Goal: Obtain resource: Obtain resource

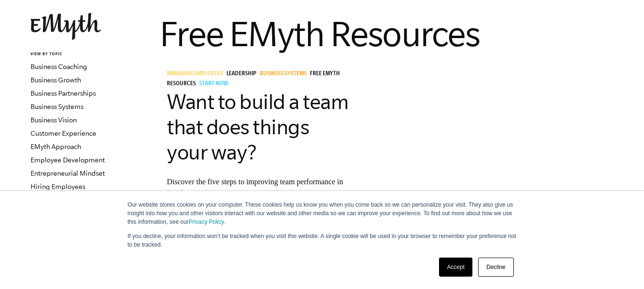
scroll to position [63, 0]
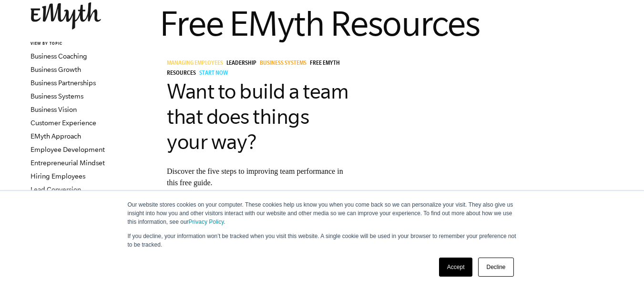
click at [453, 271] on link "Accept" at bounding box center [456, 267] width 34 height 19
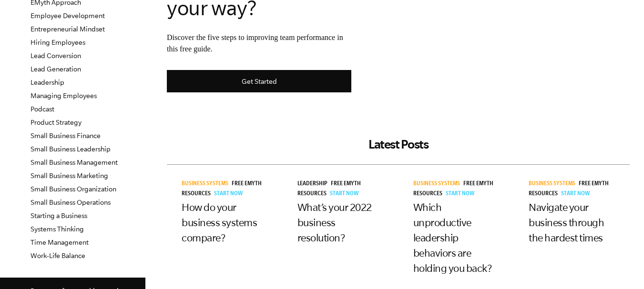
scroll to position [191, 0]
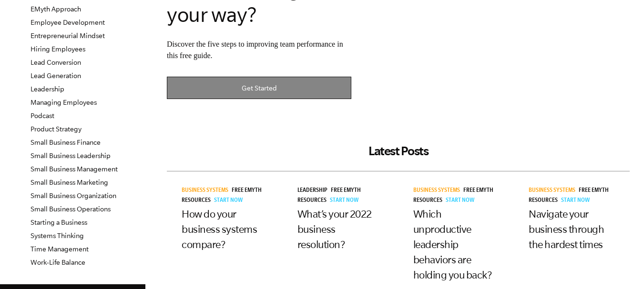
click at [270, 81] on link "Get Started" at bounding box center [259, 88] width 184 height 22
click at [263, 88] on link "Get Started" at bounding box center [259, 88] width 184 height 22
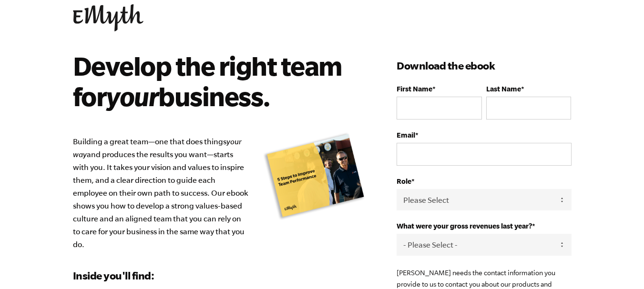
scroll to position [16, 0]
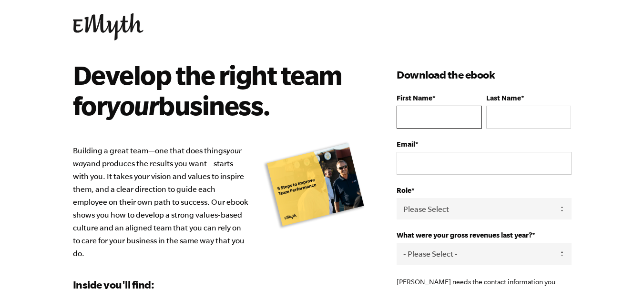
click at [413, 118] on input "First Name *" at bounding box center [438, 117] width 85 height 23
type input "Arnel"
click at [505, 116] on input "Last Name *" at bounding box center [528, 117] width 85 height 23
type input "Largado"
click at [495, 164] on input "Email *" at bounding box center [483, 163] width 174 height 23
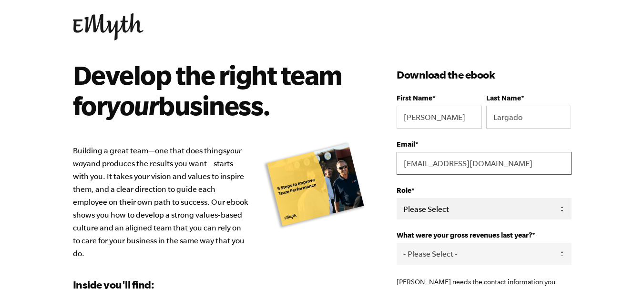
type input "[EMAIL_ADDRESS][DOMAIN_NAME]"
click at [467, 209] on select "Please Select Owner Partner / Co-Owner Executive Employee / Other" at bounding box center [483, 208] width 174 height 21
select select "Owner"
click at [396, 198] on select "Please Select Owner Partner / Co-Owner Executive Employee / Other" at bounding box center [483, 208] width 174 height 21
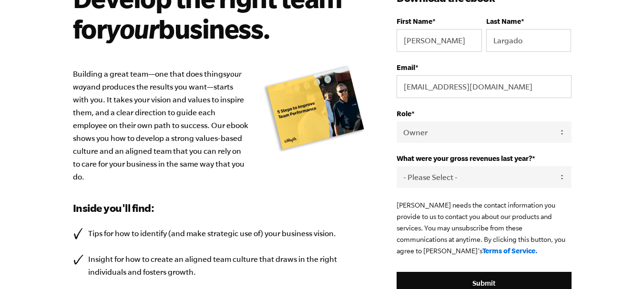
scroll to position [95, 0]
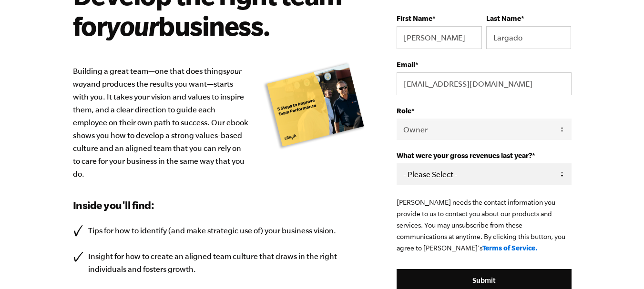
click at [538, 177] on select "- Please Select - 0-75K 76-150K 151-275K 276-500K 501-750K 751-1M 1-2.5M 2.5-5M…" at bounding box center [483, 173] width 174 height 21
select select "0-75K"
click at [396, 163] on select "- Please Select - 0-75K 76-150K 151-275K 276-500K 501-750K 751-1M 1-2.5M 2.5-5M…" at bounding box center [483, 173] width 174 height 21
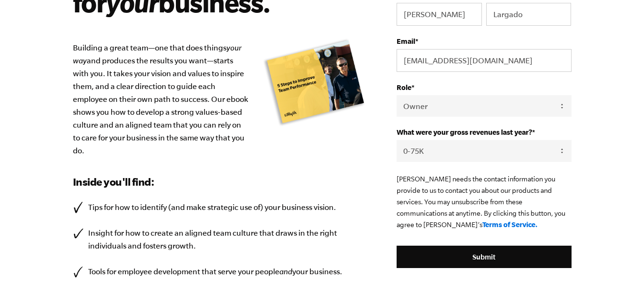
scroll to position [175, 0]
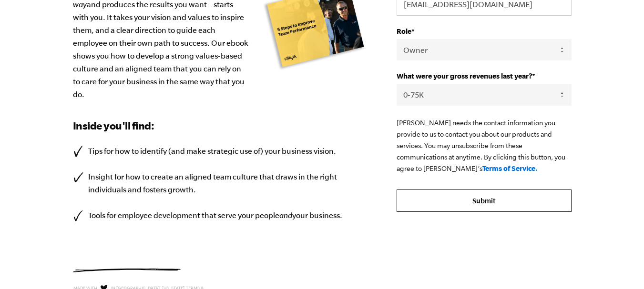
click at [457, 203] on input "Submit" at bounding box center [483, 201] width 174 height 23
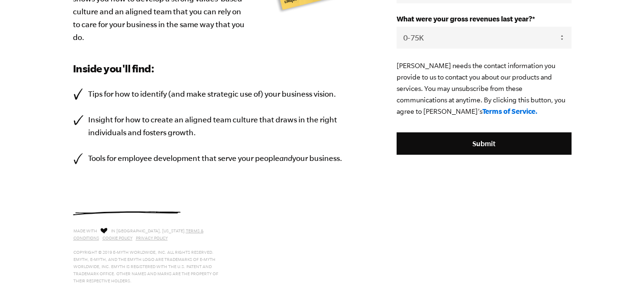
scroll to position [238, 0]
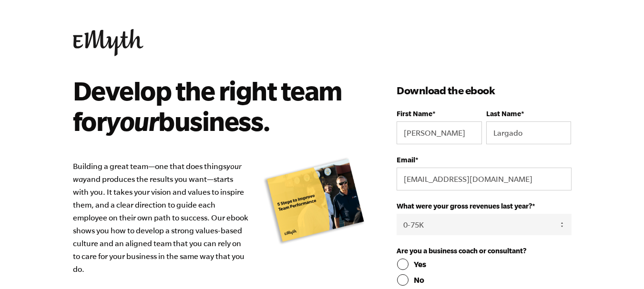
select select "0-75K"
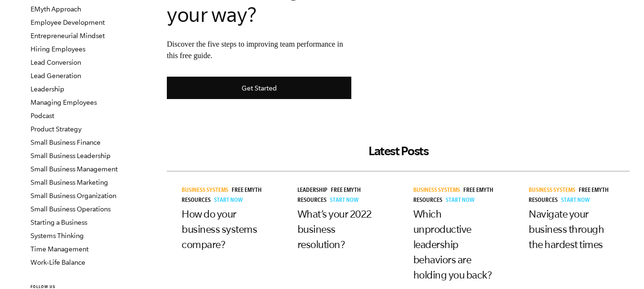
scroll to position [254, 0]
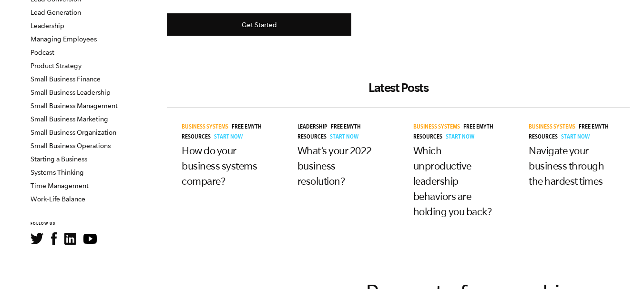
click at [436, 188] on h3 "Which unproductive leadership behaviors are holding you back?" at bounding box center [456, 181] width 86 height 76
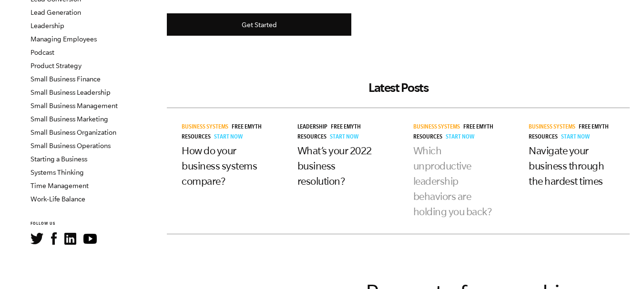
click at [444, 161] on link "Which unproductive leadership behaviors are holding you back?" at bounding box center [452, 181] width 79 height 72
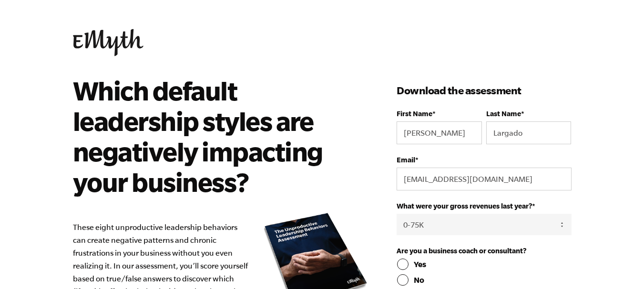
select select "0-75K"
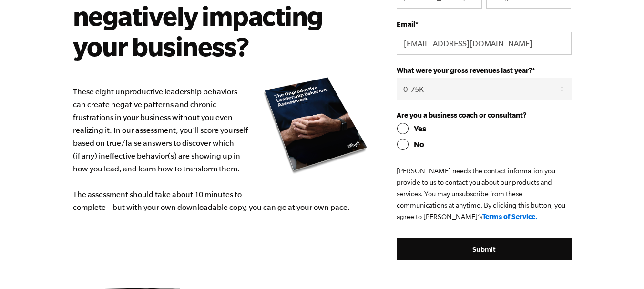
scroll to position [143, 0]
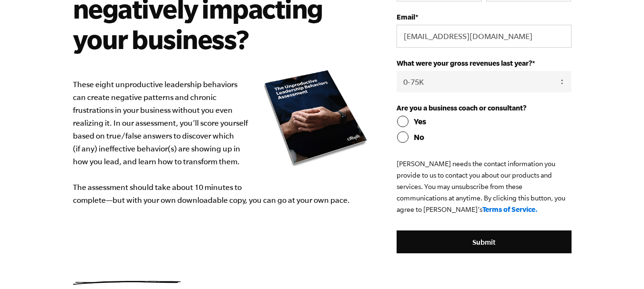
click at [402, 125] on input "Yes" at bounding box center [483, 121] width 174 height 11
radio input "true"
drag, startPoint x: 492, startPoint y: 237, endPoint x: 470, endPoint y: 230, distance: 23.2
click at [492, 237] on input "Submit" at bounding box center [483, 242] width 174 height 23
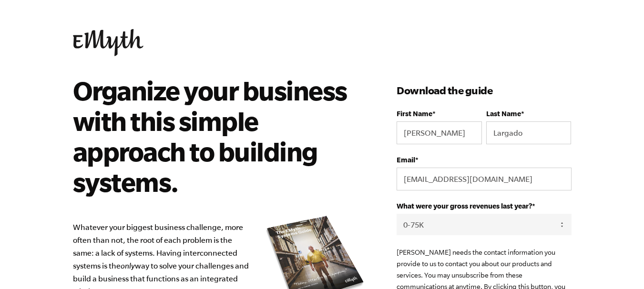
select select "0-75K"
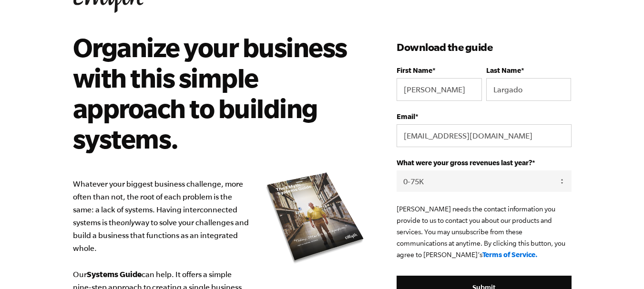
scroll to position [80, 0]
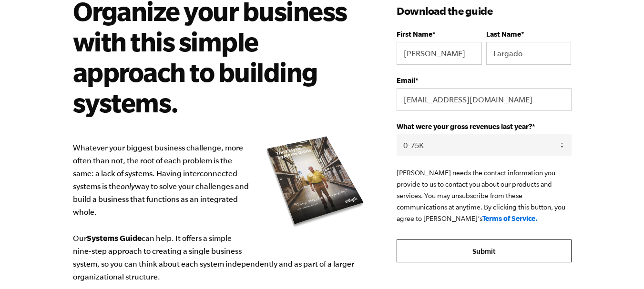
click at [483, 254] on input "Submit" at bounding box center [483, 251] width 174 height 23
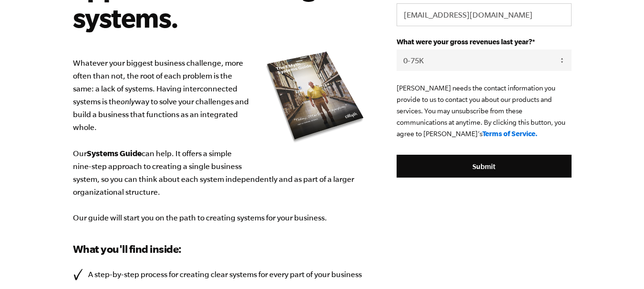
scroll to position [206, 0]
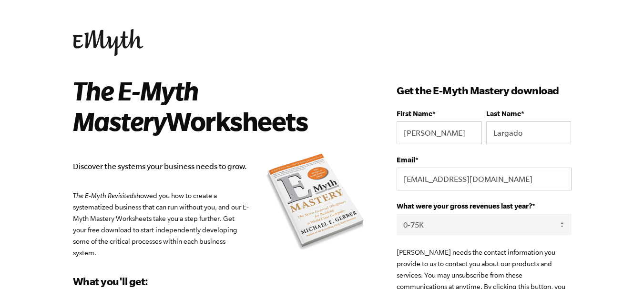
select select "0-75K"
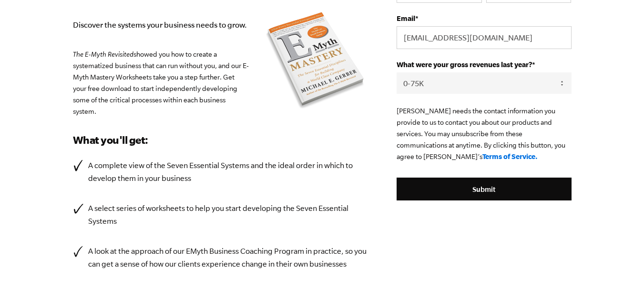
scroll to position [143, 0]
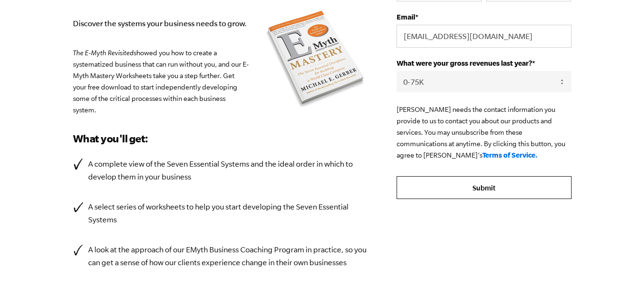
click at [497, 188] on input "Submit" at bounding box center [483, 187] width 174 height 23
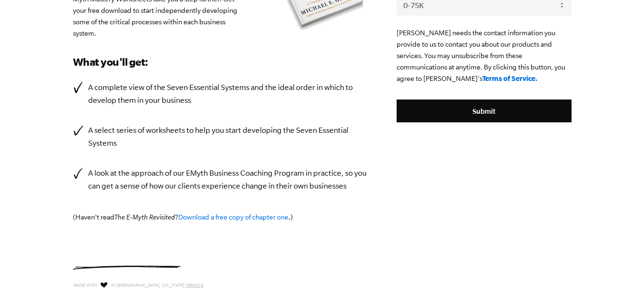
scroll to position [276, 0]
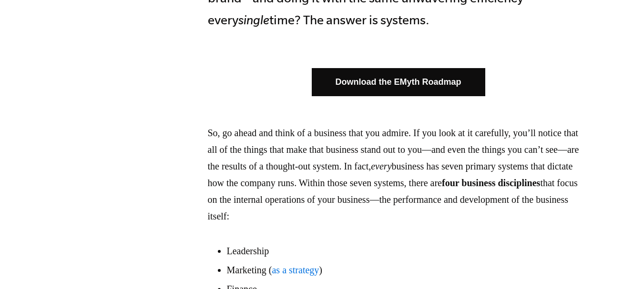
scroll to position [557, 0]
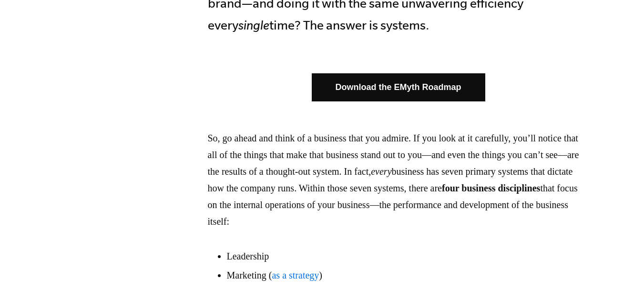
click at [409, 86] on link "Download the EMyth Roadmap" at bounding box center [398, 87] width 173 height 28
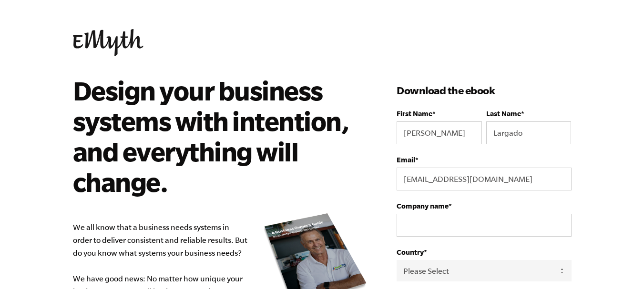
select select "0-75K"
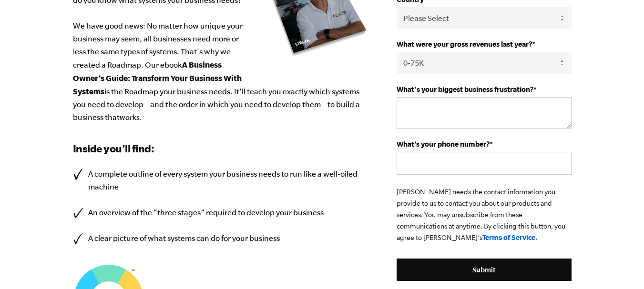
scroll to position [270, 0]
